Goal: Navigation & Orientation: Find specific page/section

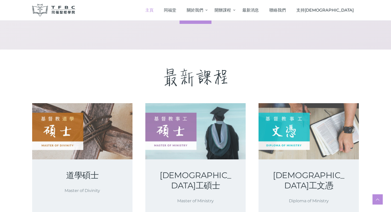
scroll to position [795, 0]
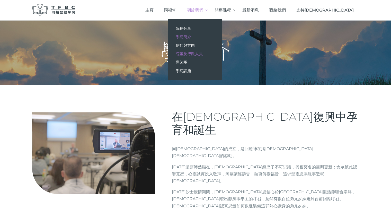
click at [203, 55] on span "院董及行政人員" at bounding box center [189, 53] width 27 height 5
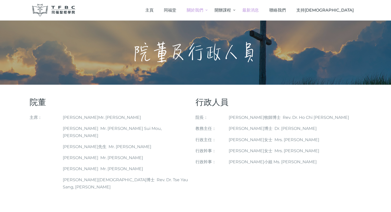
click at [259, 10] on span "最新消息" at bounding box center [250, 10] width 16 height 5
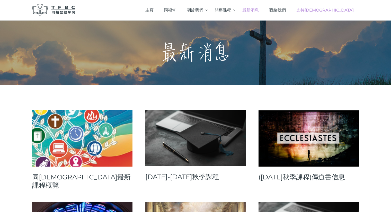
click at [350, 11] on span "支持[DEMOGRAPHIC_DATA]" at bounding box center [324, 10] width 57 height 5
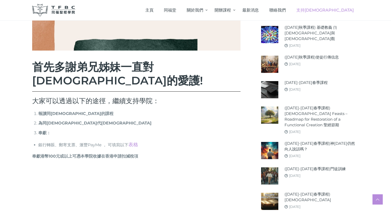
scroll to position [180, 0]
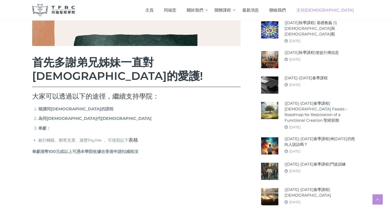
click at [133, 137] on link "表格" at bounding box center [133, 140] width 10 height 6
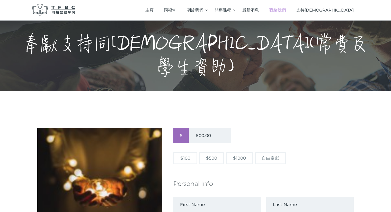
click at [286, 10] on span "聯絡我們" at bounding box center [277, 10] width 16 height 5
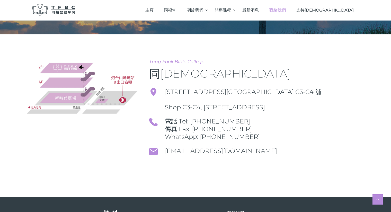
scroll to position [51, 0]
